Goal: Check status: Check status

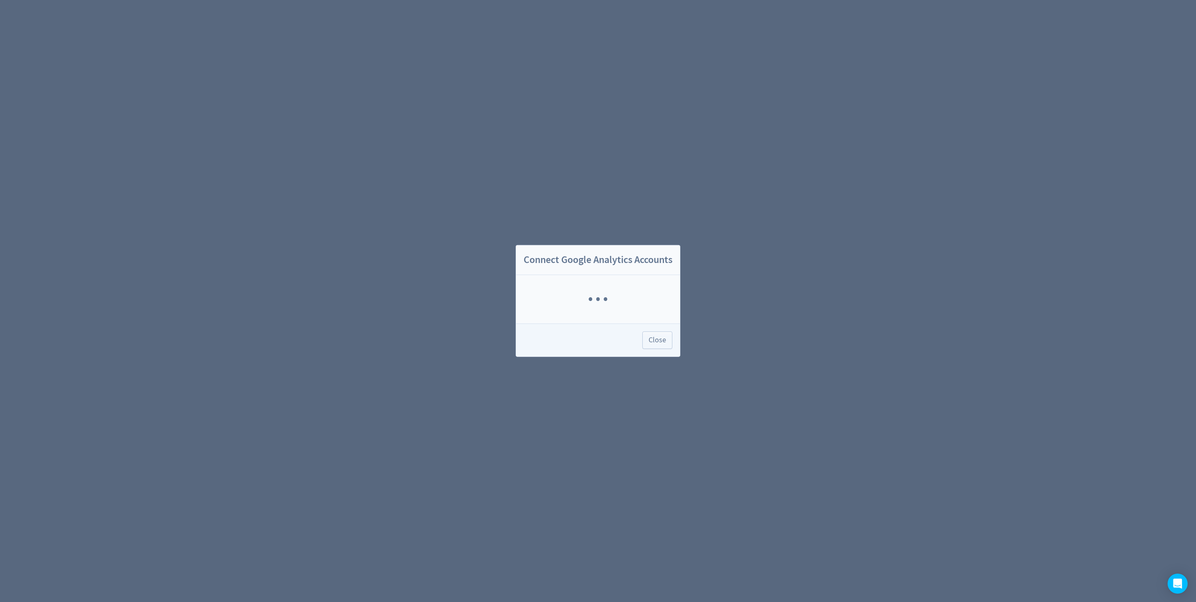
click at [673, 333] on div "Close" at bounding box center [598, 340] width 164 height 33
click at [664, 348] on button "Close" at bounding box center [657, 341] width 30 height 18
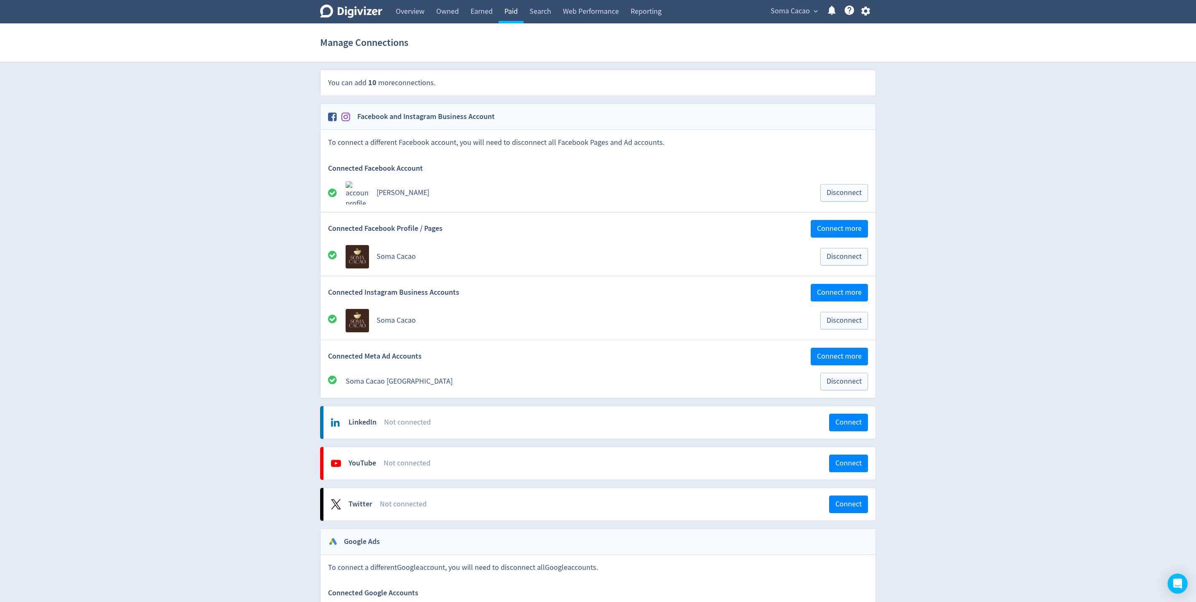
click at [507, 18] on link "Paid" at bounding box center [510, 11] width 25 height 23
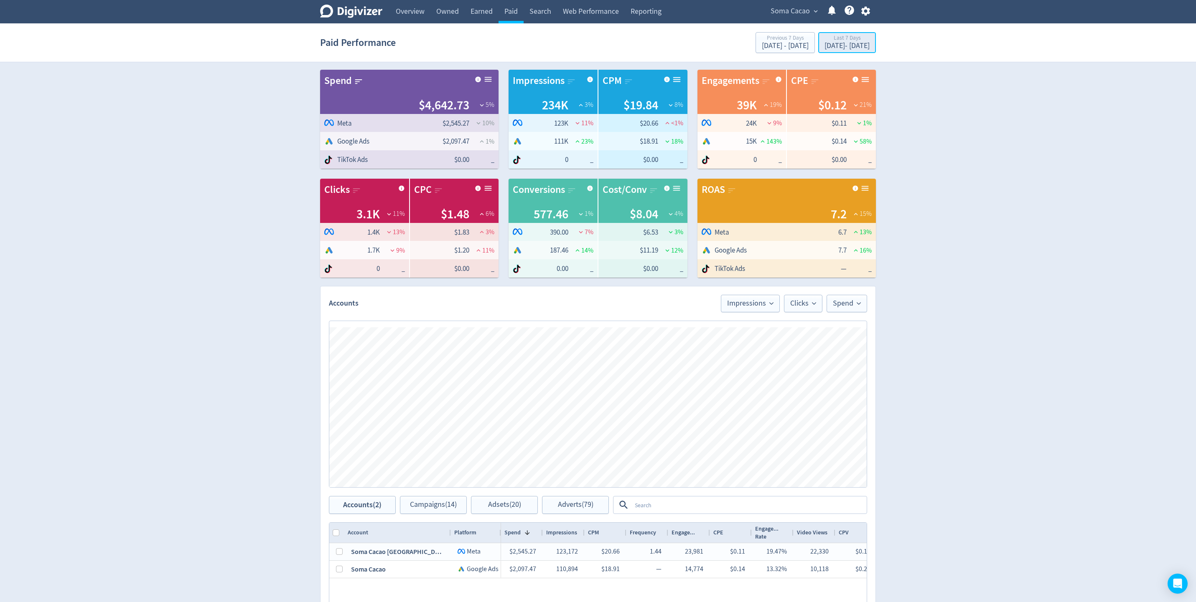
click at [840, 46] on div "[DATE] - [DATE]" at bounding box center [846, 46] width 45 height 8
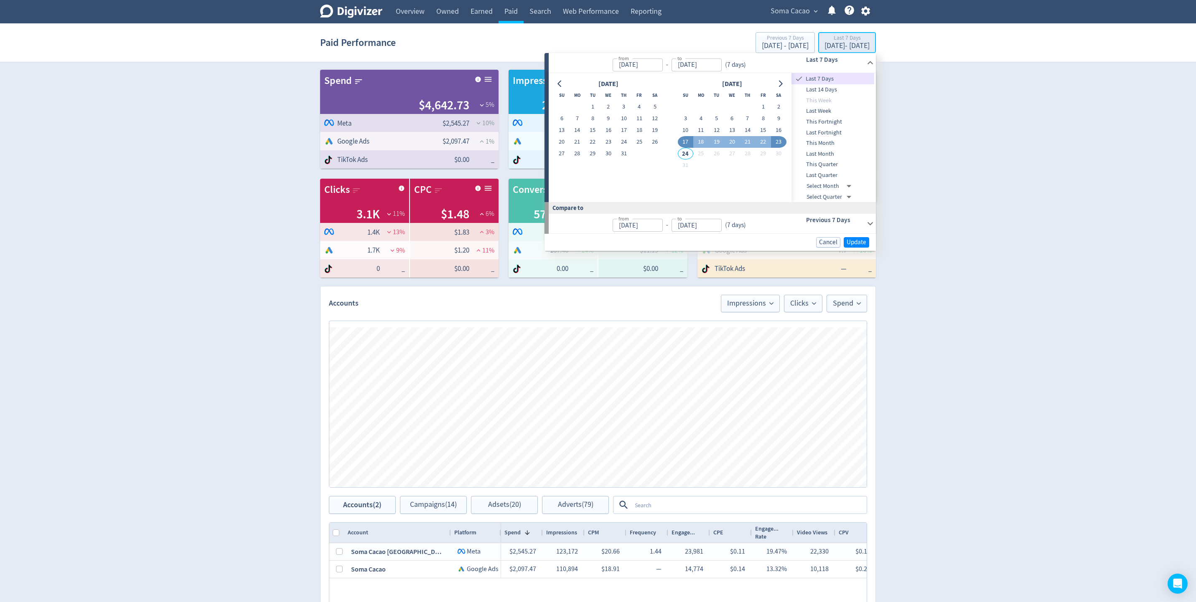
type input "[DATE]"
click at [831, 141] on span "This Month" at bounding box center [832, 143] width 83 height 9
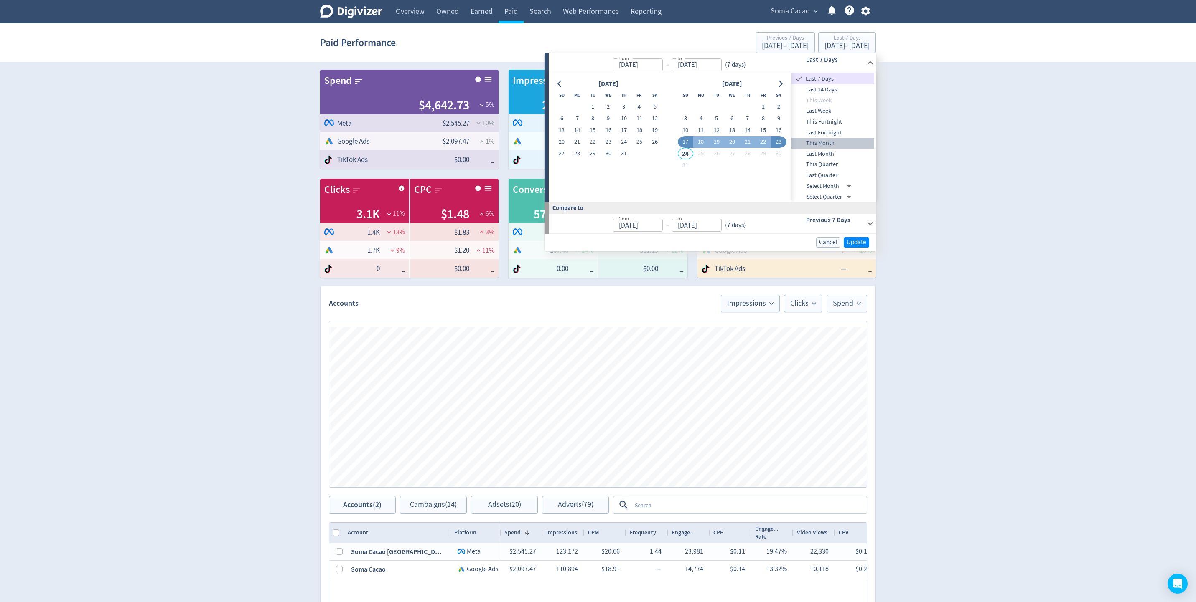
type input "[DATE]"
click at [854, 244] on span "Update" at bounding box center [856, 242] width 20 height 6
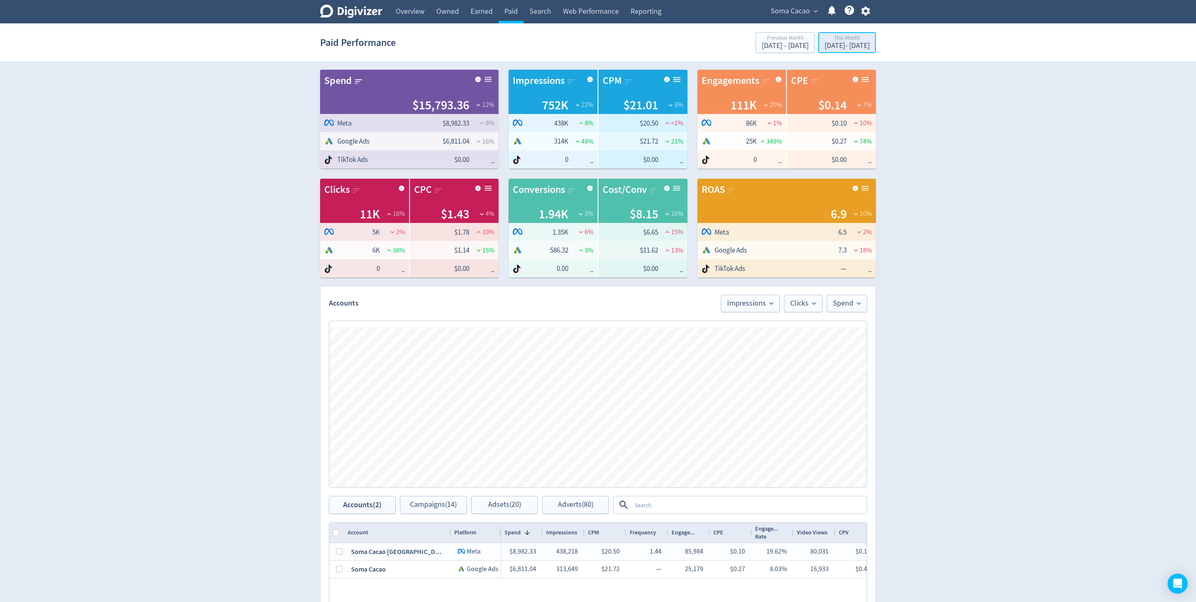
click at [833, 36] on div "This Month" at bounding box center [846, 38] width 45 height 7
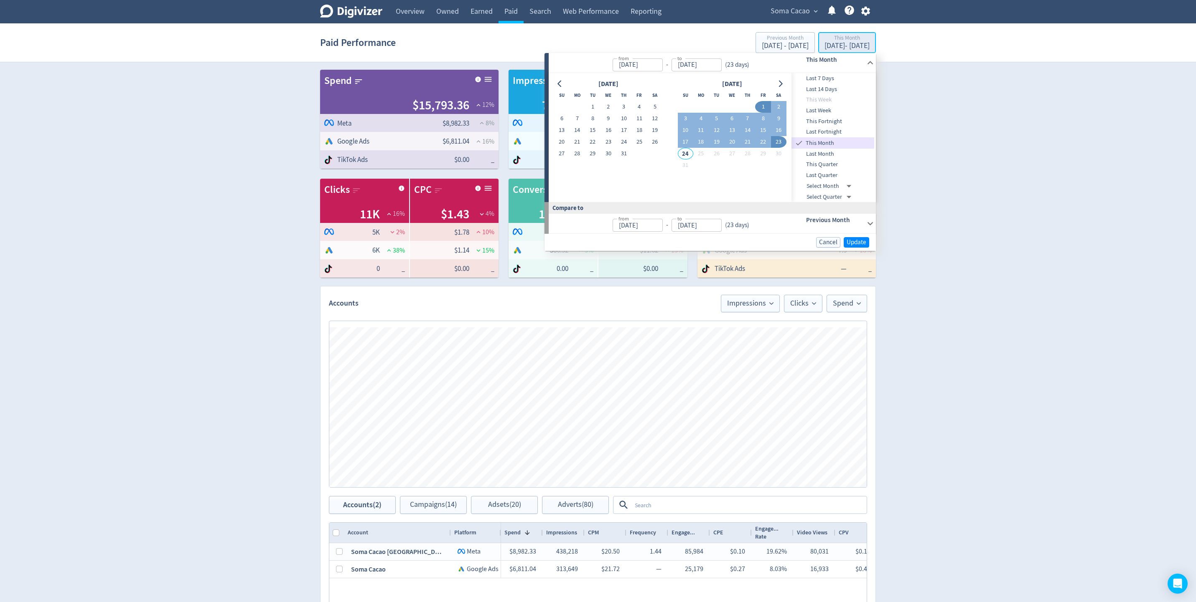
type input "[DATE]"
click at [834, 75] on span "Last 7 Days" at bounding box center [832, 78] width 83 height 9
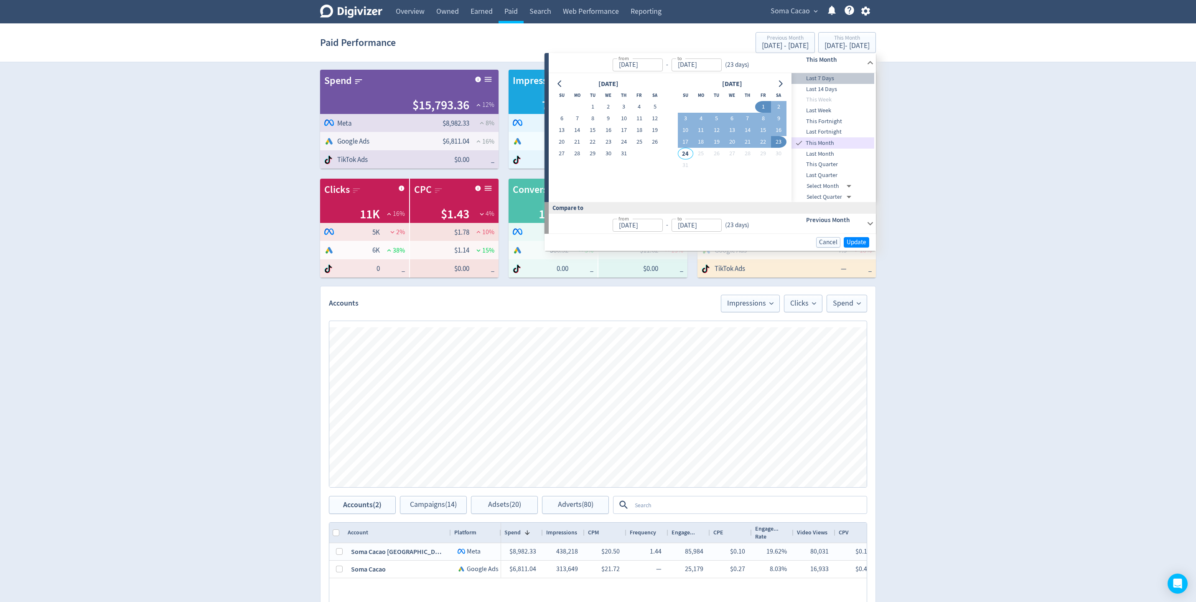
type input "[DATE]"
click at [859, 242] on span "Update" at bounding box center [856, 242] width 20 height 6
